Goal: Information Seeking & Learning: Understand process/instructions

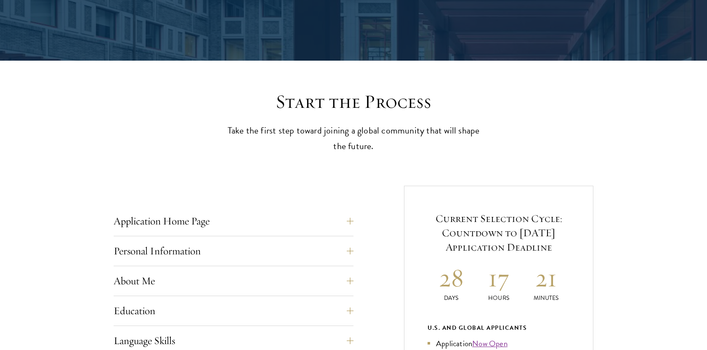
scroll to position [157, 0]
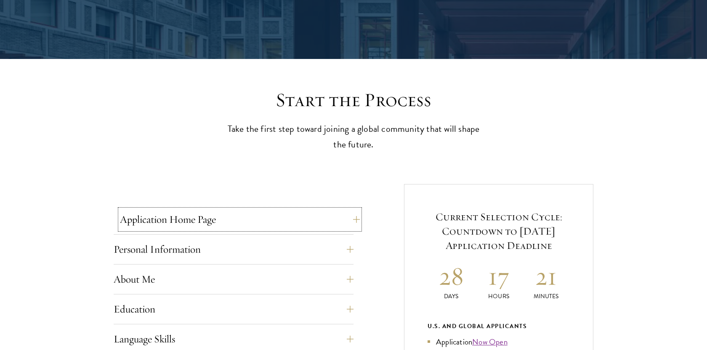
click at [344, 216] on button "Application Home Page" at bounding box center [240, 219] width 240 height 20
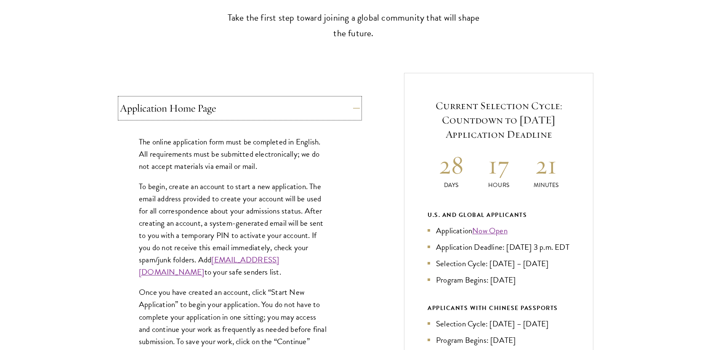
scroll to position [269, 0]
click at [343, 112] on button "Application Home Page" at bounding box center [240, 107] width 240 height 20
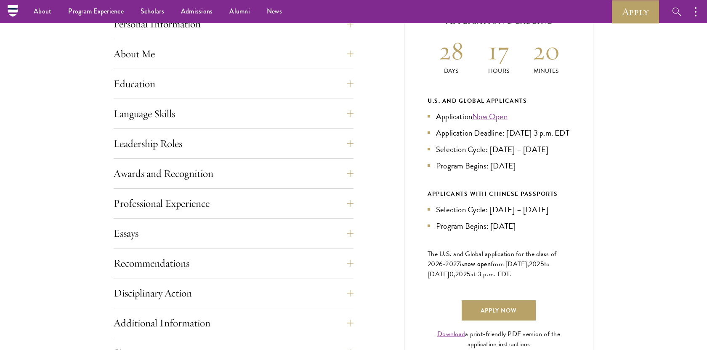
scroll to position [380, 0]
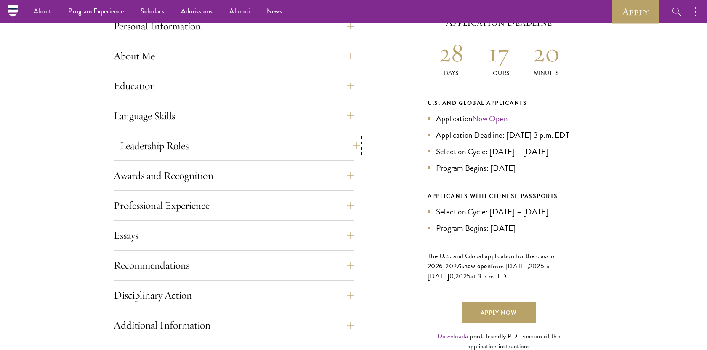
click at [340, 147] on button "Leadership Roles" at bounding box center [240, 146] width 240 height 20
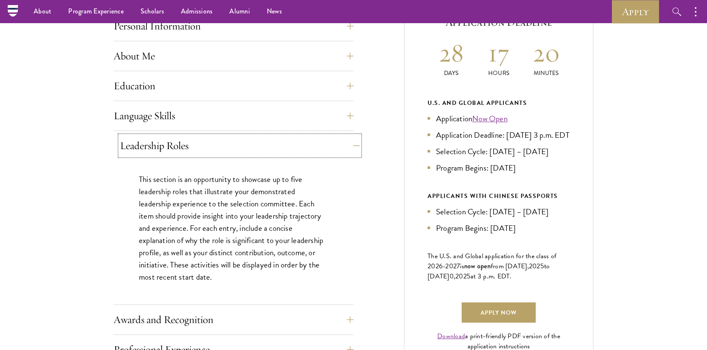
click at [340, 146] on button "Leadership Roles" at bounding box center [240, 146] width 240 height 20
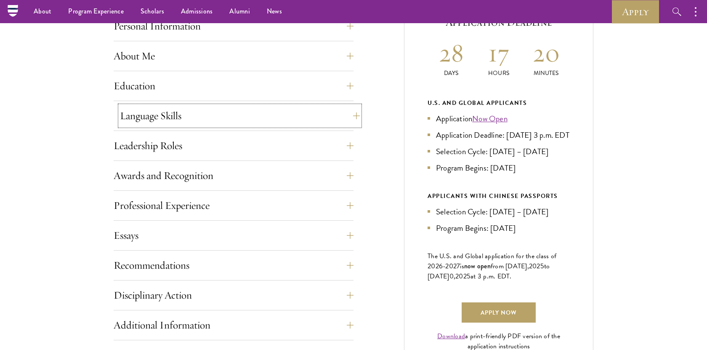
click at [345, 118] on button "Language Skills" at bounding box center [240, 116] width 240 height 20
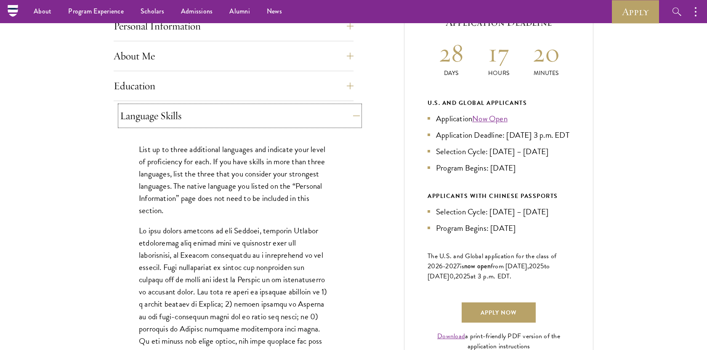
click at [345, 118] on button "Language Skills" at bounding box center [240, 116] width 240 height 20
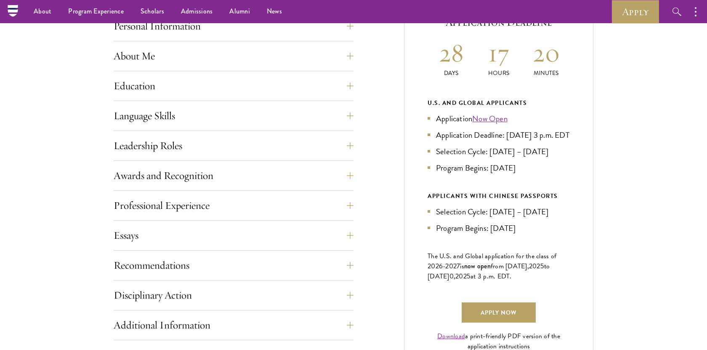
click at [343, 100] on div "Education List only undergraduate and graduate degrees completed (or on track t…" at bounding box center [234, 88] width 240 height 25
click at [339, 91] on button "Education" at bounding box center [240, 86] width 240 height 20
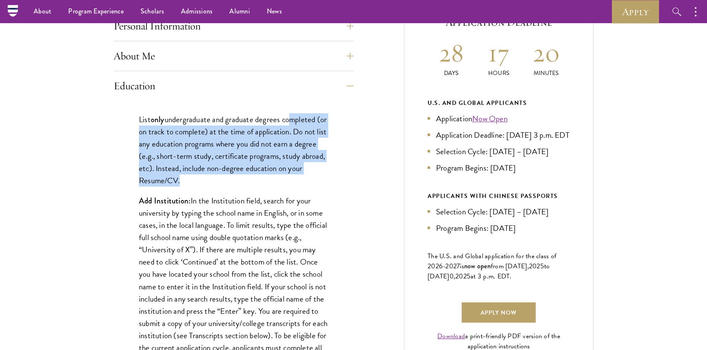
drag, startPoint x: 290, startPoint y: 114, endPoint x: 306, endPoint y: 189, distance: 76.8
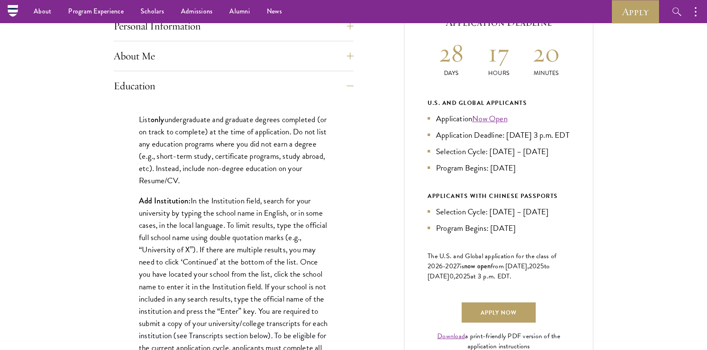
click at [301, 210] on p "Add Institution: In the Institution field, search for your university by typing…" at bounding box center [233, 286] width 189 height 184
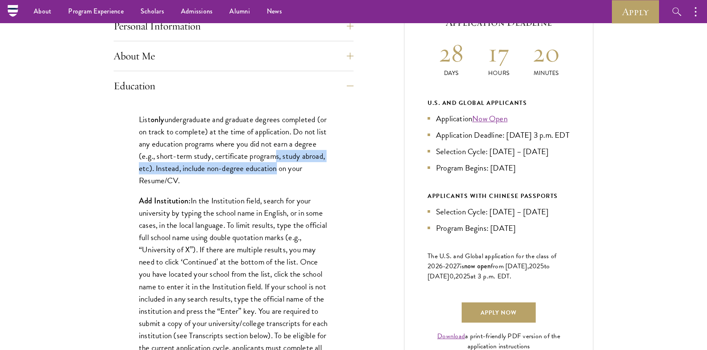
drag, startPoint x: 293, startPoint y: 161, endPoint x: 298, endPoint y: 173, distance: 12.8
click at [298, 173] on p "List only undergraduate and graduate degrees completed (or on track to complete…" at bounding box center [233, 149] width 189 height 73
click at [296, 172] on p "List only undergraduate and graduate degrees completed (or on track to complete…" at bounding box center [233, 149] width 189 height 73
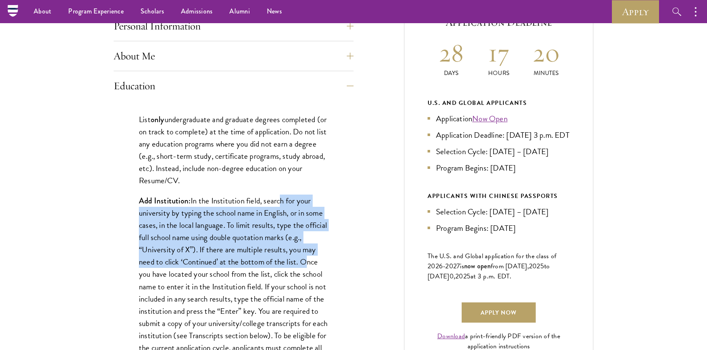
drag, startPoint x: 280, startPoint y: 199, endPoint x: 301, endPoint y: 258, distance: 63.4
click at [301, 258] on p "Add Institution: In the Institution field, search for your university by typing…" at bounding box center [233, 286] width 189 height 184
click at [305, 86] on button "Education" at bounding box center [240, 86] width 240 height 20
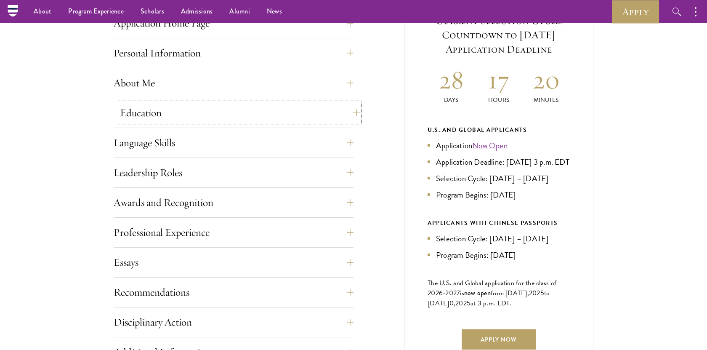
scroll to position [343, 0]
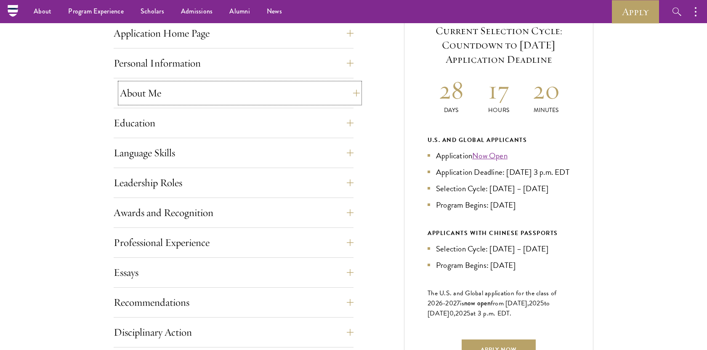
click at [303, 97] on button "About Me" at bounding box center [240, 93] width 240 height 20
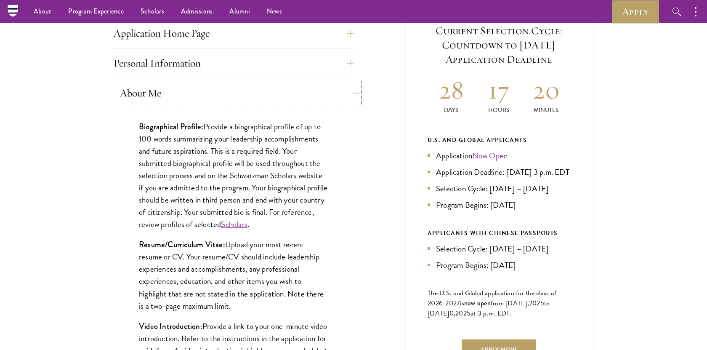
click at [294, 98] on button "About Me" at bounding box center [240, 93] width 240 height 20
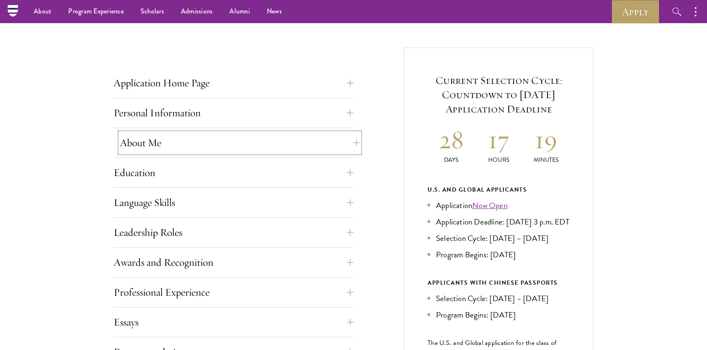
scroll to position [293, 0]
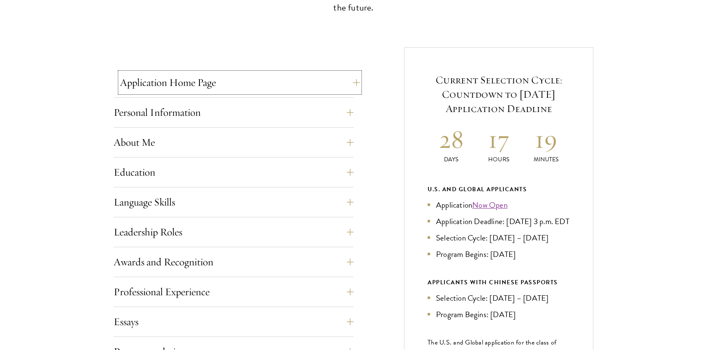
click at [301, 81] on button "Application Home Page" at bounding box center [240, 82] width 240 height 20
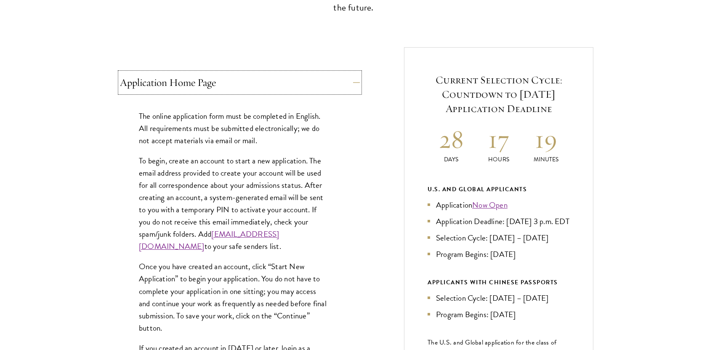
click at [301, 81] on button "Application Home Page" at bounding box center [240, 82] width 240 height 20
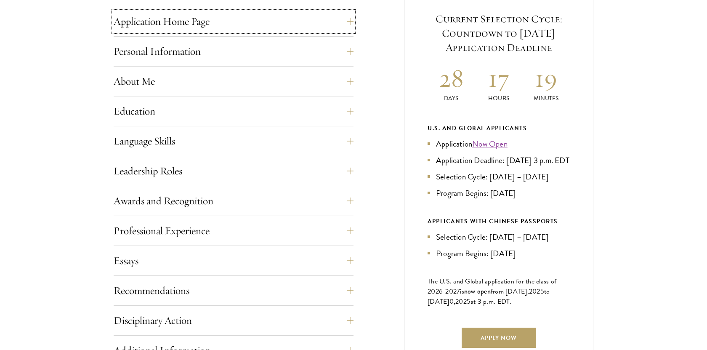
scroll to position [356, 0]
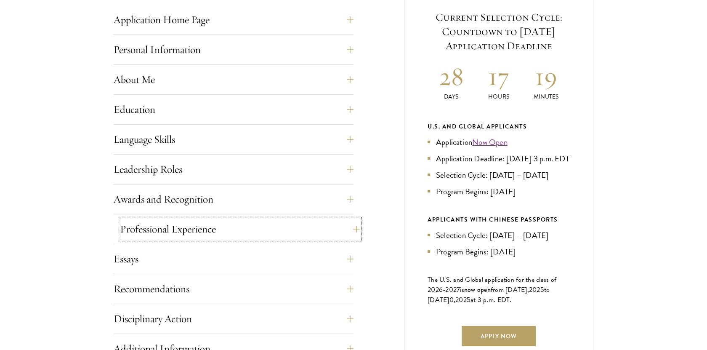
click at [318, 229] on button "Professional Experience" at bounding box center [240, 229] width 240 height 20
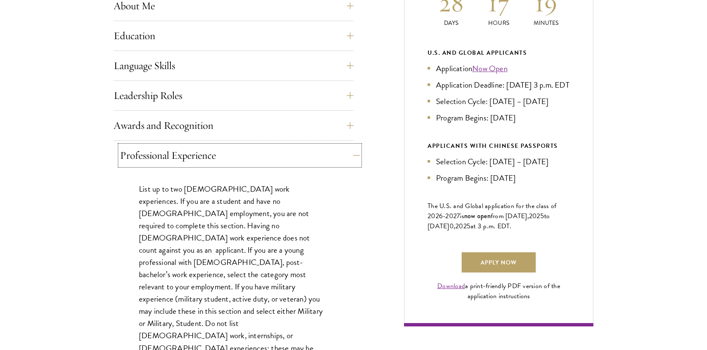
scroll to position [432, 0]
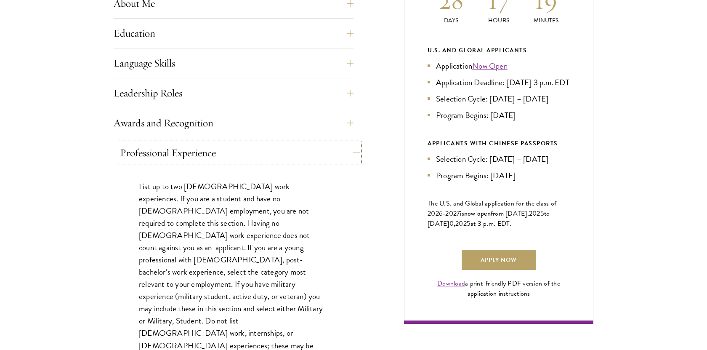
click at [333, 152] on button "Professional Experience" at bounding box center [240, 153] width 240 height 20
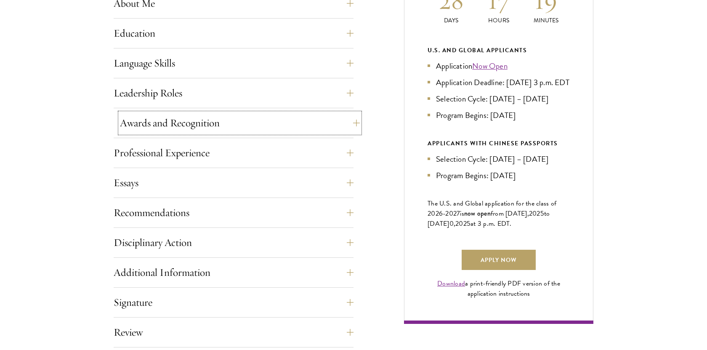
click at [329, 122] on button "Awards and Recognition" at bounding box center [240, 123] width 240 height 20
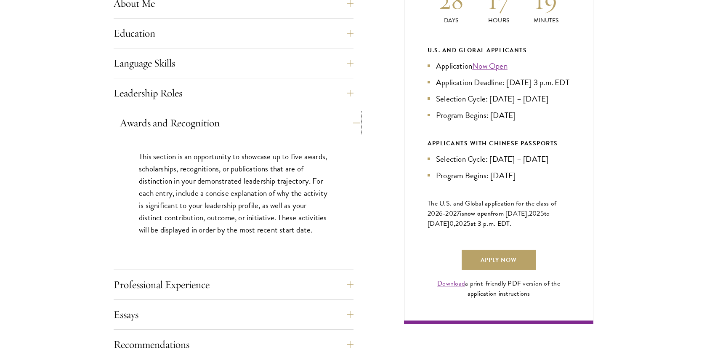
click at [329, 122] on button "Awards and Recognition" at bounding box center [240, 123] width 240 height 20
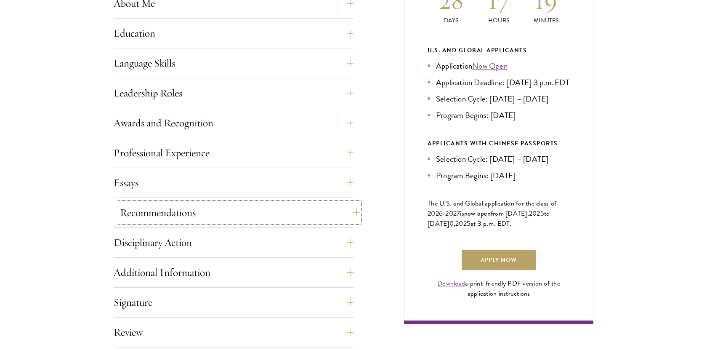
click at [320, 217] on button "Recommendations" at bounding box center [240, 212] width 240 height 20
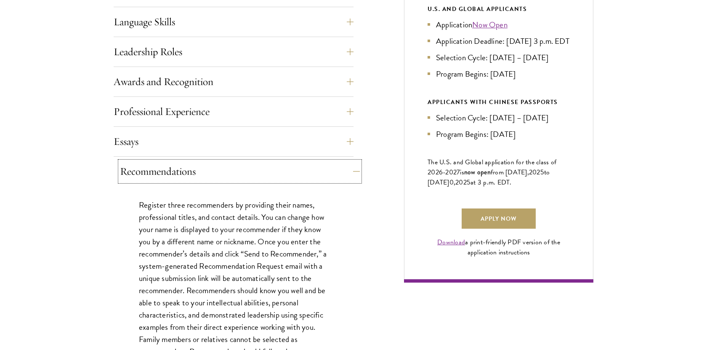
scroll to position [482, 0]
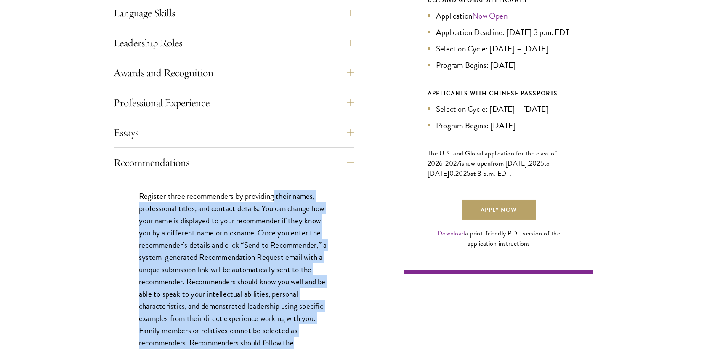
drag, startPoint x: 275, startPoint y: 194, endPoint x: 325, endPoint y: 341, distance: 155.2
click at [325, 341] on p "Register three recommenders by providing their names, professional titles, and …" at bounding box center [233, 288] width 189 height 196
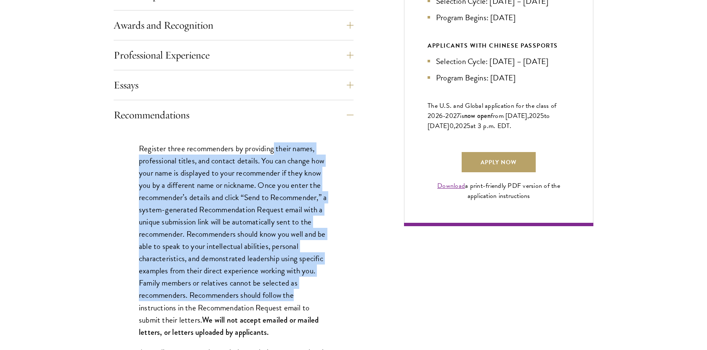
scroll to position [536, 0]
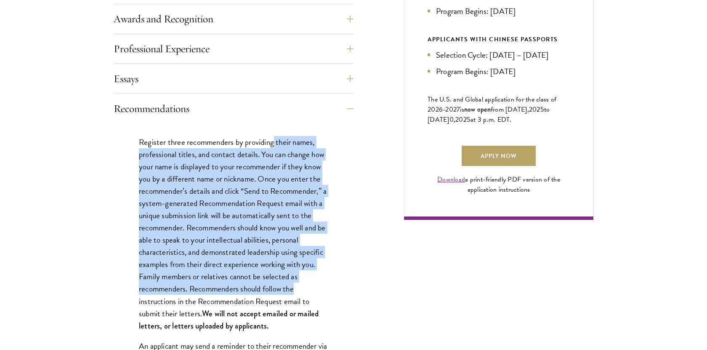
click at [310, 291] on p "Register three recommenders by providing their names, professional titles, and …" at bounding box center [233, 234] width 189 height 196
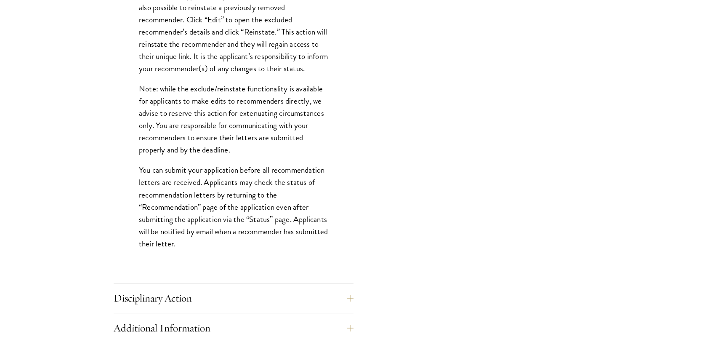
scroll to position [1067, 0]
click at [304, 300] on button "Disciplinary Action" at bounding box center [240, 297] width 240 height 20
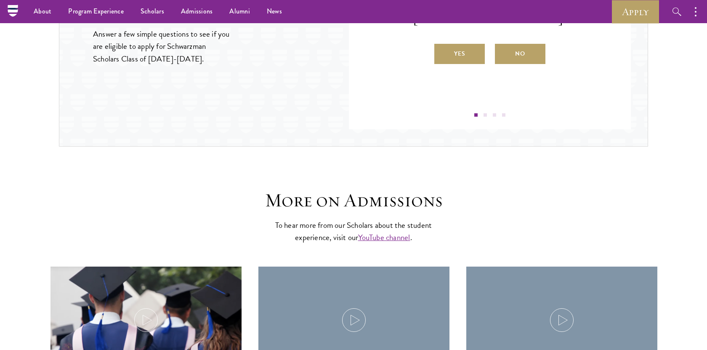
scroll to position [932, 0]
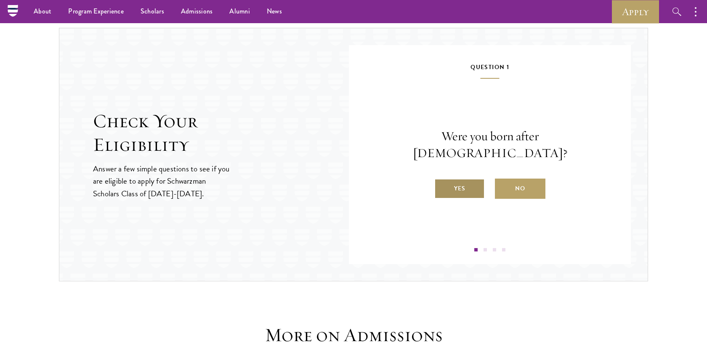
click at [463, 178] on label "Yes" at bounding box center [459, 188] width 51 height 20
click at [442, 179] on input "Yes" at bounding box center [438, 183] width 8 height 8
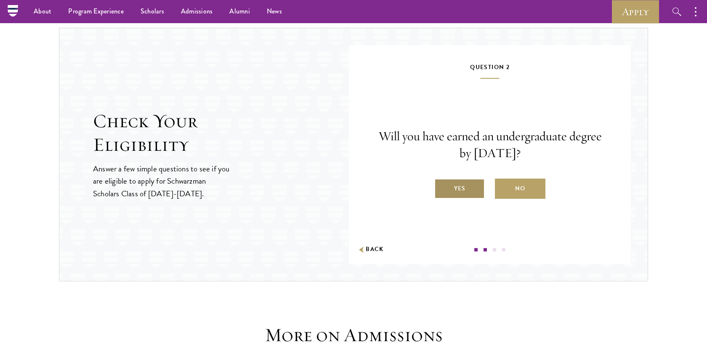
click at [461, 191] on label "Yes" at bounding box center [459, 188] width 51 height 20
click at [442, 187] on input "Yes" at bounding box center [438, 183] width 8 height 8
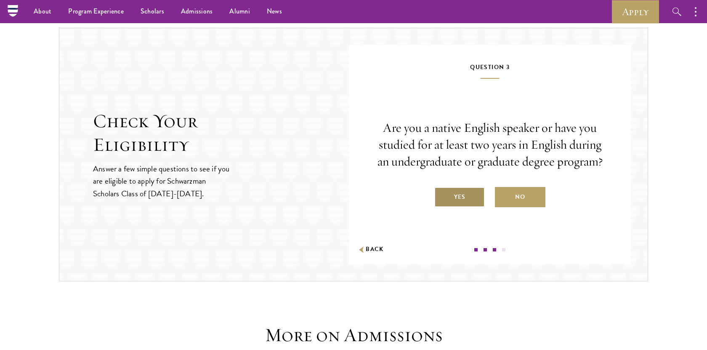
click at [458, 203] on label "Yes" at bounding box center [459, 197] width 51 height 20
click at [442, 195] on input "Yes" at bounding box center [438, 192] width 8 height 8
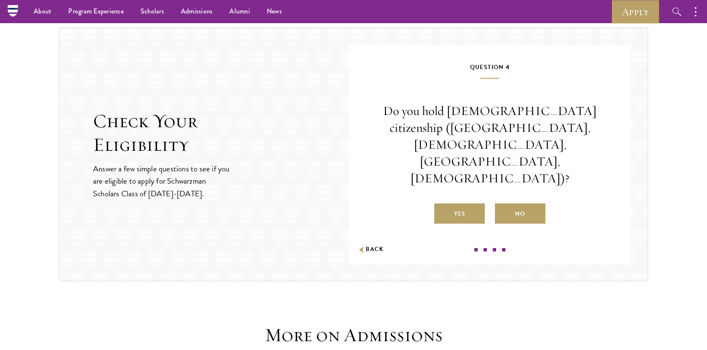
click at [520, 177] on div "Do you hold [DEMOGRAPHIC_DATA] citizenship ([GEOGRAPHIC_DATA], [DEMOGRAPHIC_DAT…" at bounding box center [489, 163] width 231 height 121
click at [519, 203] on label "No" at bounding box center [520, 213] width 51 height 20
click at [503, 205] on input "No" at bounding box center [499, 209] width 8 height 8
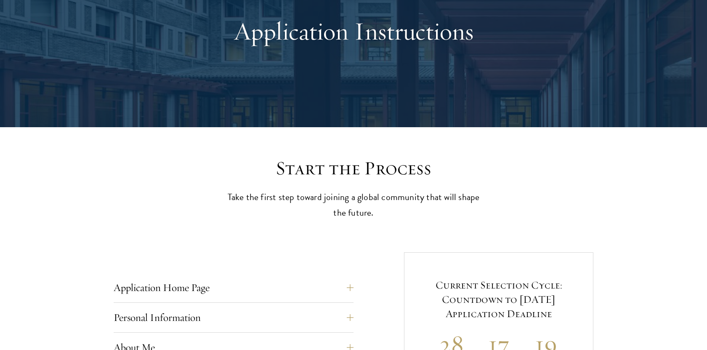
scroll to position [0, 0]
